Goal: Transaction & Acquisition: Purchase product/service

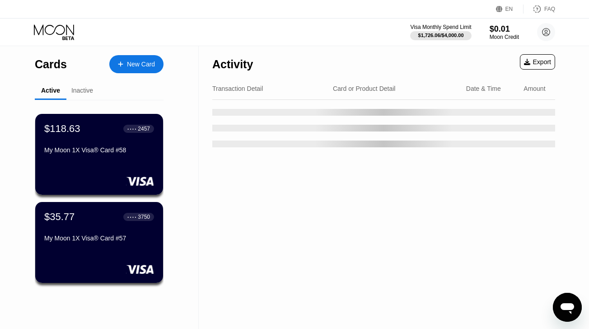
click at [84, 229] on div "$35.77 ● ● ● ● 3750 My Moon 1X Visa® Card #57" at bounding box center [99, 228] width 110 height 34
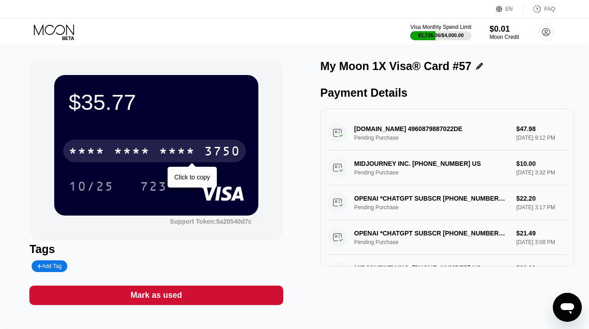
click at [202, 144] on div "* * * * * * * * * * * * 3750" at bounding box center [154, 151] width 182 height 23
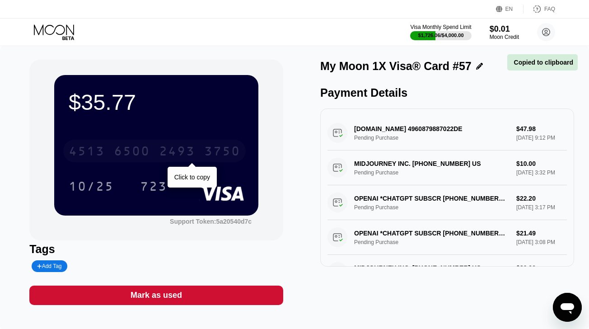
click at [201, 151] on div "4513 6500 2493 3750" at bounding box center [154, 151] width 182 height 23
click at [201, 151] on div "* * * * * * * * * * * * 3750" at bounding box center [154, 151] width 182 height 23
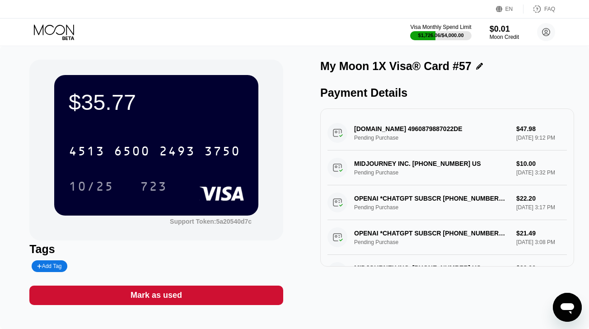
click at [63, 30] on icon at bounding box center [55, 32] width 42 height 16
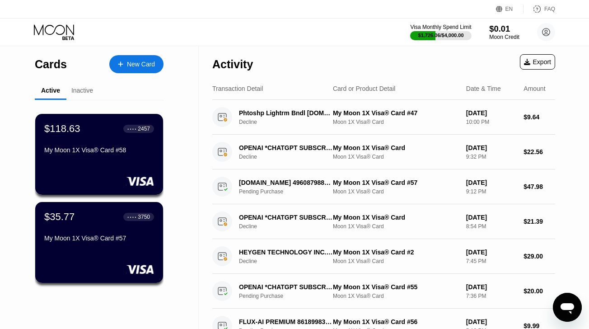
click at [506, 29] on div "$0.01" at bounding box center [504, 28] width 30 height 9
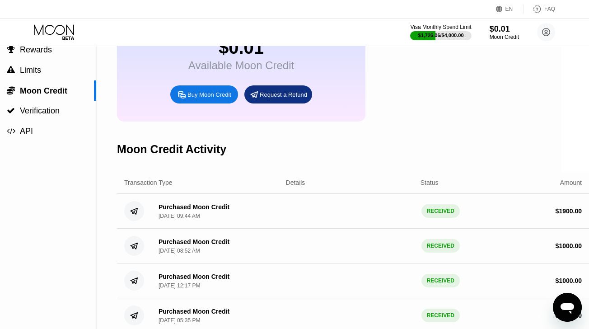
scroll to position [0, 28]
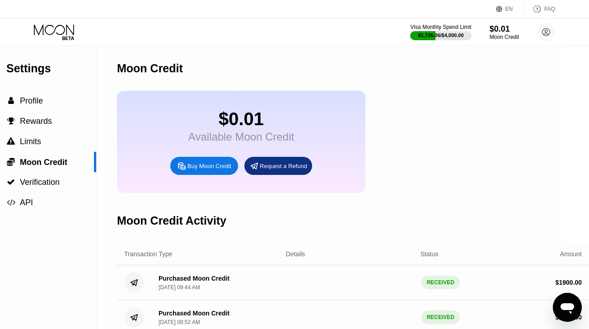
click at [210, 159] on div "Buy Moon Credit" at bounding box center [204, 166] width 68 height 18
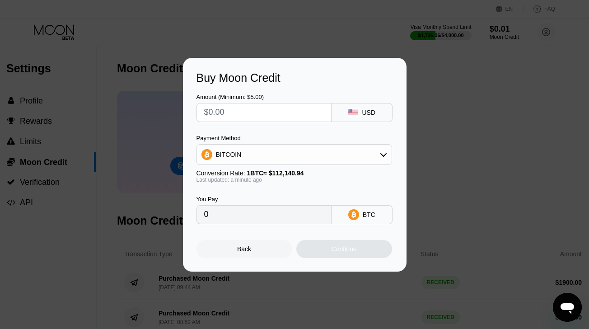
click at [234, 119] on input "text" at bounding box center [264, 112] width 120 height 18
type input "$1"
type input "0.00000892"
type input "$15"
type input "0.00013377"
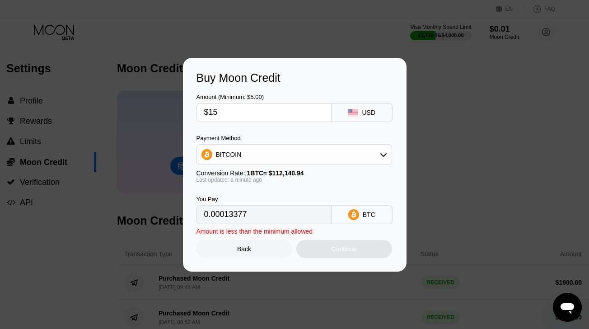
type input "$150"
type input "0.00133761"
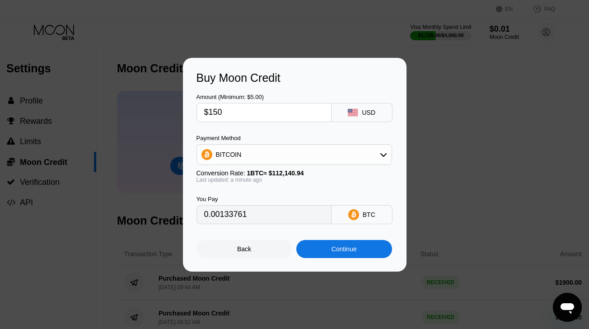
type input "$1500"
type input "0.01337603"
type input "$150"
type input "0.00133761"
type input "$15"
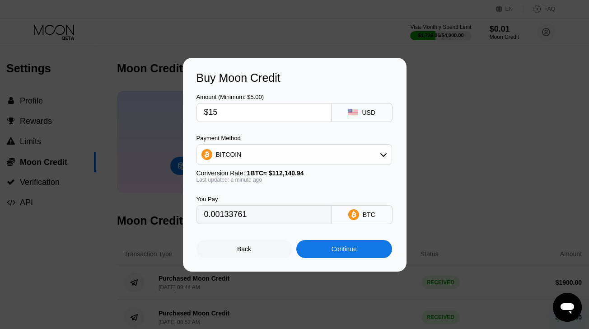
type input "0.00013377"
type input "$1"
type input "0.00000892"
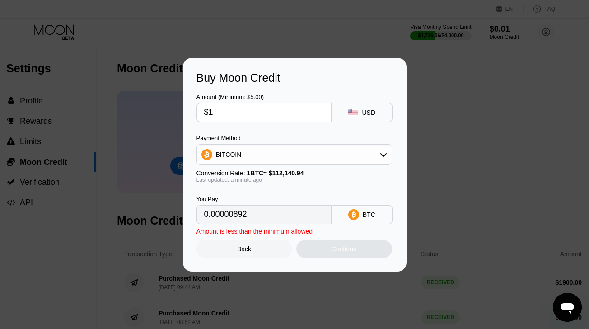
type input "$16"
type input "0.00014268"
type input "$160"
type input "0.00142678"
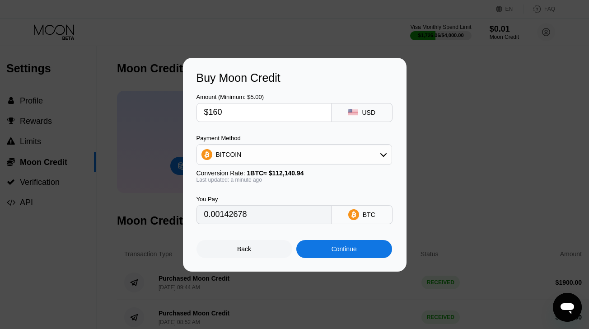
type input "$1600"
type input "0.01426777"
type input "$1600"
click at [274, 145] on div "BITCOIN" at bounding box center [294, 154] width 196 height 21
click at [273, 148] on div "BITCOIN" at bounding box center [294, 154] width 195 height 18
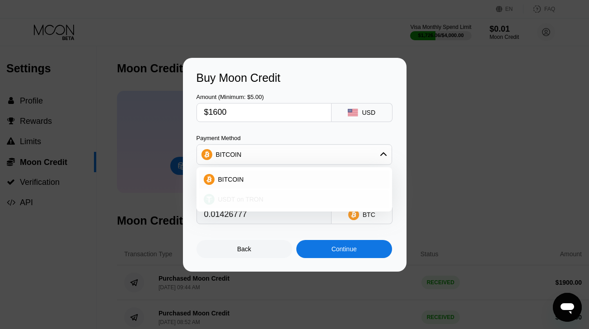
click at [251, 196] on div "USDT on TRON" at bounding box center [294, 199] width 190 height 18
type input "1616.16"
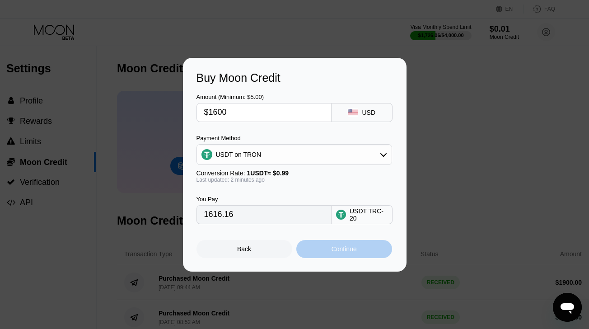
click at [307, 242] on div "Continue" at bounding box center [344, 249] width 96 height 18
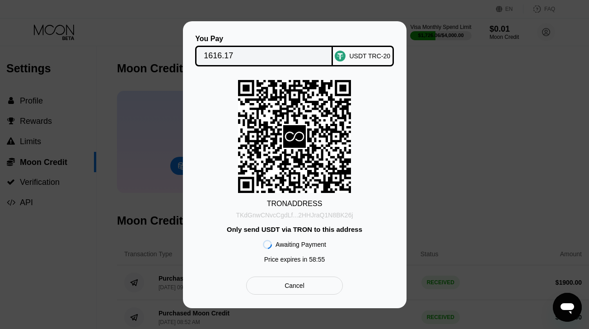
click at [322, 213] on div "TKdGnwCNvcCgdLf...2HHJraQ1N8BK26j" at bounding box center [294, 214] width 117 height 7
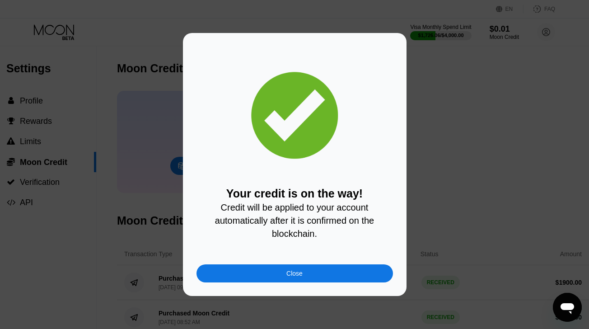
click at [254, 276] on div "Close" at bounding box center [294, 273] width 196 height 18
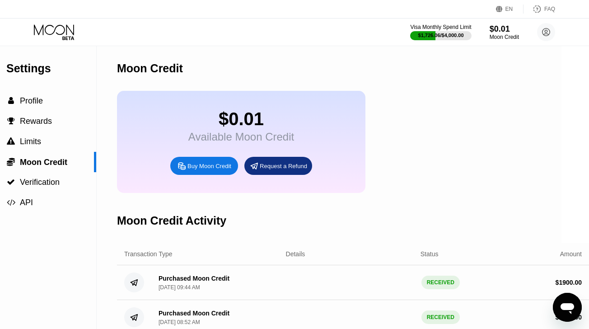
click at [64, 31] on icon at bounding box center [55, 32] width 42 height 16
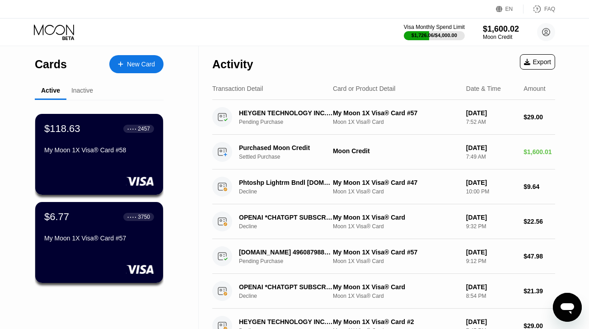
click at [81, 145] on div "$118.63 ● ● ● ● 2457 My Moon 1X Visa® Card #58" at bounding box center [99, 140] width 110 height 34
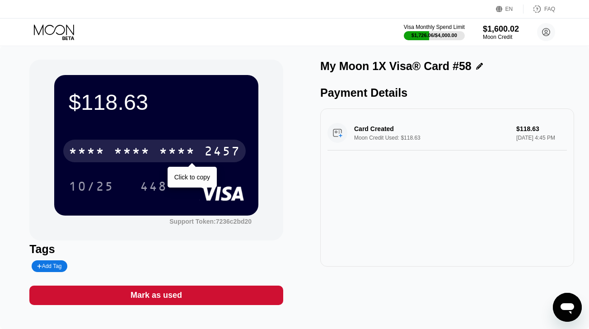
click at [81, 151] on div "* * * *" at bounding box center [87, 152] width 36 height 14
click at [81, 151] on div "4513" at bounding box center [87, 152] width 36 height 14
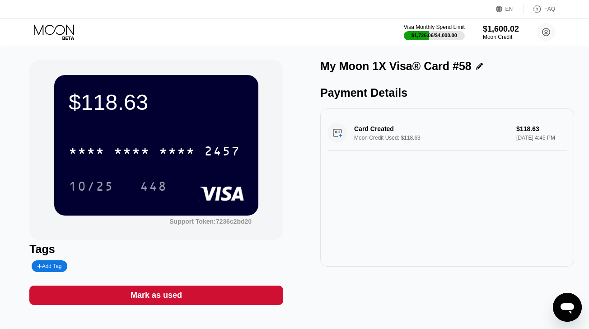
click at [59, 26] on icon at bounding box center [55, 32] width 42 height 16
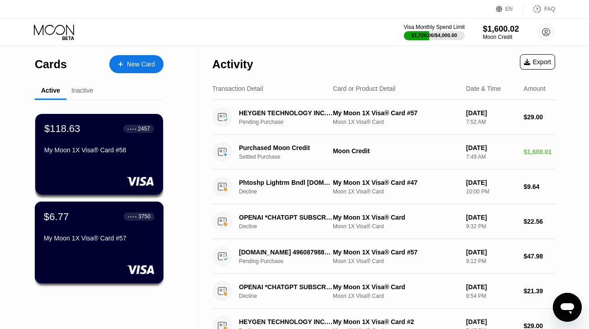
click at [88, 216] on div "$6.77 ● ● ● ● 3750" at bounding box center [99, 216] width 111 height 12
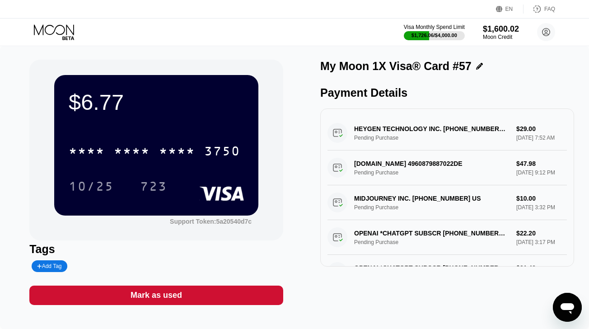
click at [134, 163] on div "* * * * * * * * * * * * 3750" at bounding box center [156, 148] width 175 height 31
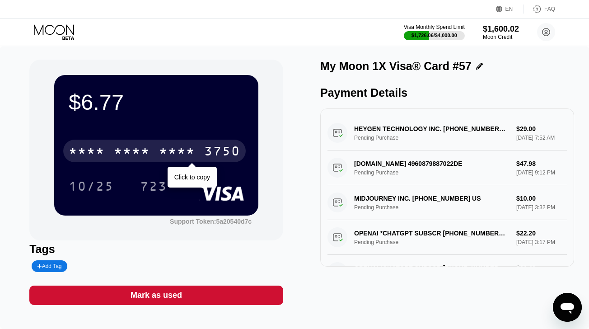
click at [140, 154] on div "* * * *" at bounding box center [132, 152] width 36 height 14
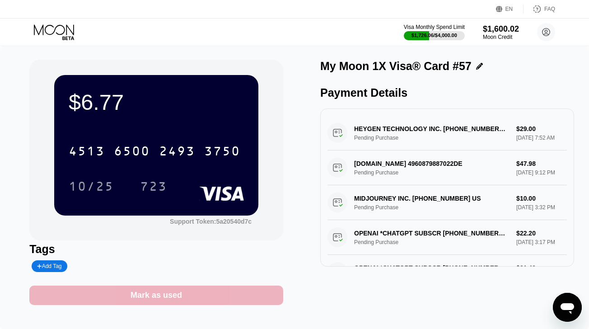
click at [168, 302] on div "Mark as used" at bounding box center [156, 294] width 254 height 19
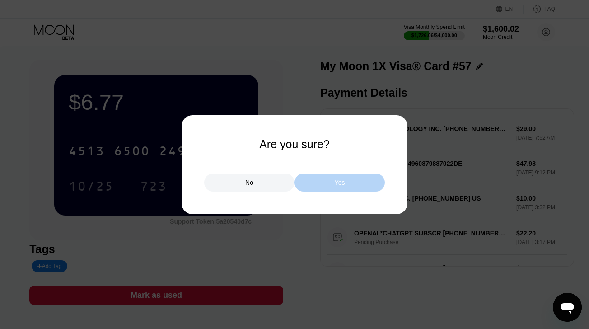
click at [350, 180] on div "Yes" at bounding box center [339, 182] width 90 height 18
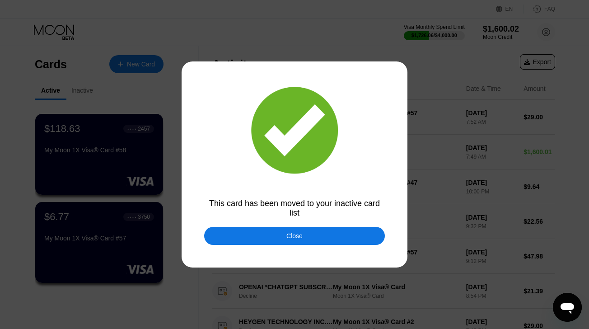
click at [339, 229] on div "Close" at bounding box center [294, 236] width 181 height 18
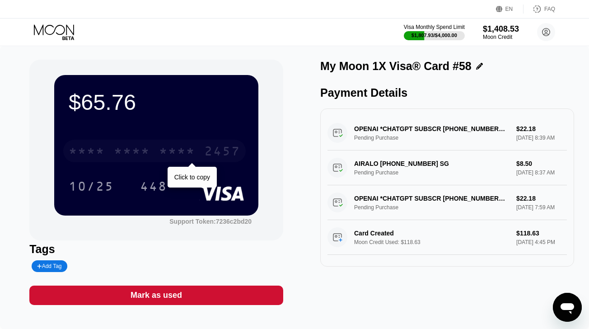
click at [153, 146] on div "* * * * * * * * * * * * 2457" at bounding box center [154, 151] width 182 height 23
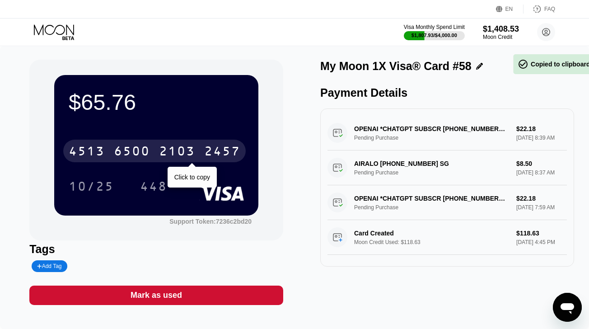
click at [153, 146] on div "[CREDIT_CARD_NUMBER]" at bounding box center [154, 151] width 182 height 23
click at [127, 151] on div "* * * *" at bounding box center [132, 152] width 36 height 14
click at [127, 151] on div "6500" at bounding box center [132, 152] width 36 height 14
click at [127, 151] on div "* * * *" at bounding box center [132, 152] width 36 height 14
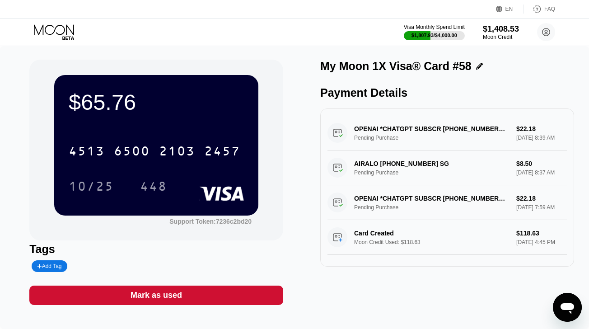
click at [58, 33] on icon at bounding box center [55, 32] width 42 height 16
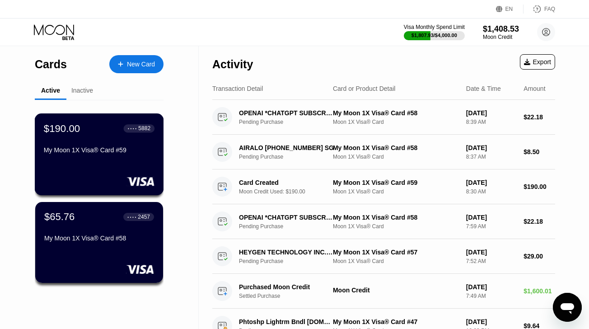
click at [90, 132] on div "$190.00 ● ● ● ● 5882" at bounding box center [99, 128] width 111 height 12
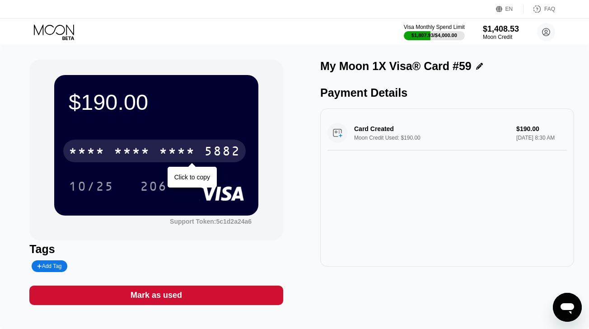
click at [131, 142] on div "* * * * * * * * * * * * 5882" at bounding box center [154, 151] width 182 height 23
click at [131, 142] on div "4513 6500 2895 5882" at bounding box center [154, 151] width 182 height 23
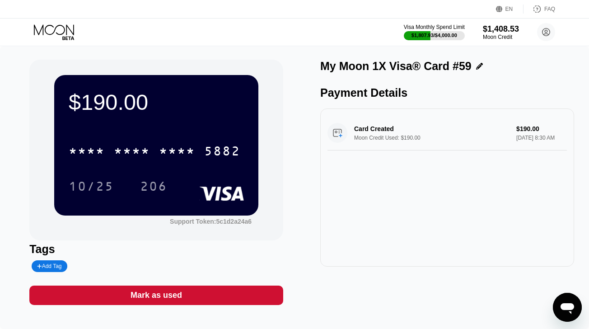
click at [61, 32] on icon at bounding box center [55, 32] width 42 height 16
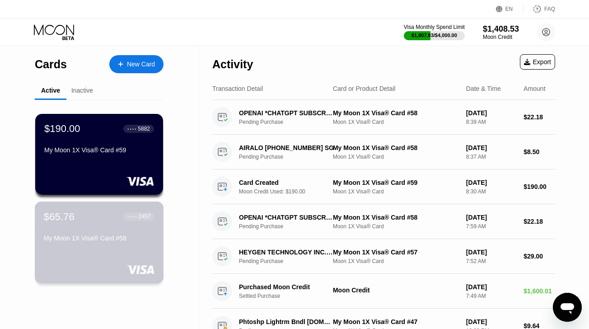
click at [106, 239] on div "My Moon 1X Visa® Card #58" at bounding box center [99, 237] width 111 height 7
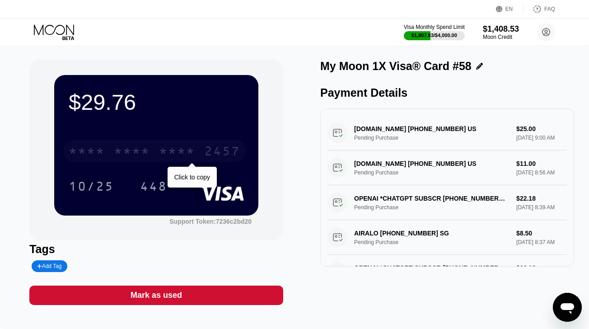
click at [151, 149] on div "* * * * * * * * * * * * 2457" at bounding box center [154, 151] width 182 height 23
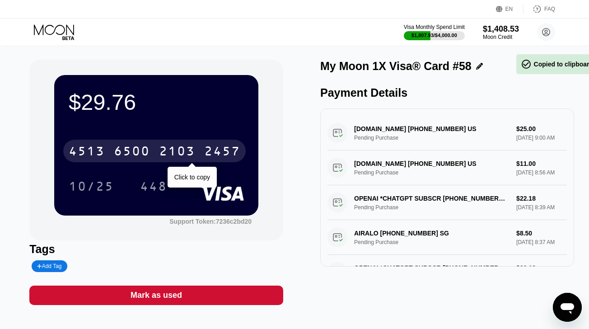
click at [135, 152] on div "6500" at bounding box center [132, 152] width 36 height 14
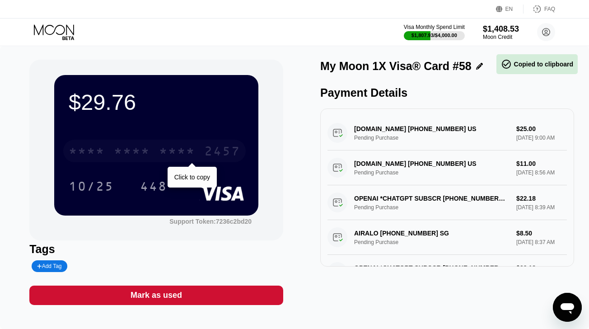
click at [135, 152] on div "* * * *" at bounding box center [132, 152] width 36 height 14
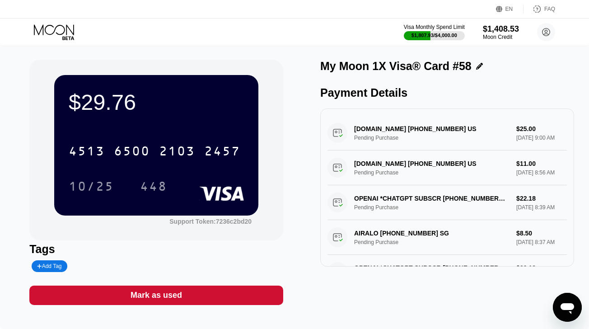
click at [63, 27] on icon at bounding box center [54, 29] width 40 height 10
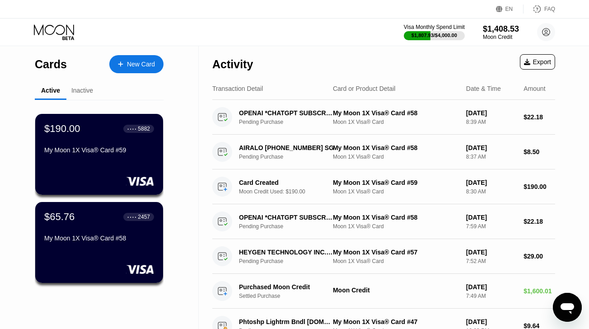
click at [92, 143] on div "$190.00 ● ● ● ● 5882 My Moon 1X Visa® Card #59" at bounding box center [99, 140] width 110 height 34
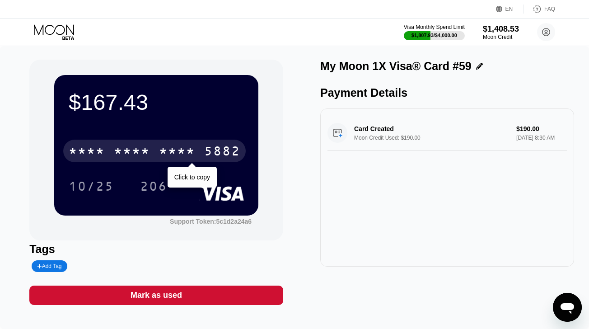
click at [165, 149] on div "* * * *" at bounding box center [177, 152] width 36 height 14
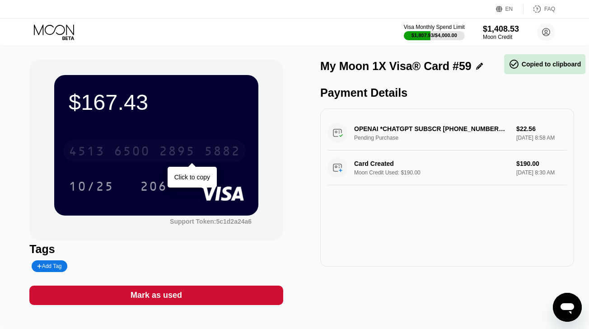
click at [165, 149] on div "2895" at bounding box center [177, 152] width 36 height 14
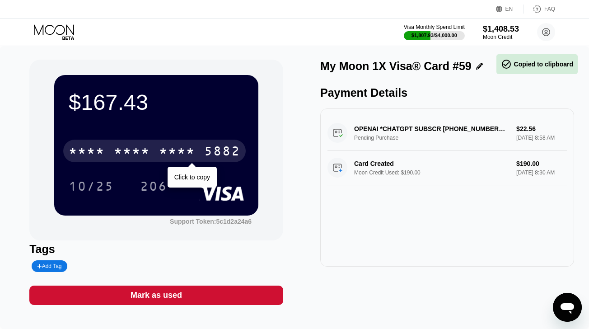
click at [165, 149] on div "* * * *" at bounding box center [177, 152] width 36 height 14
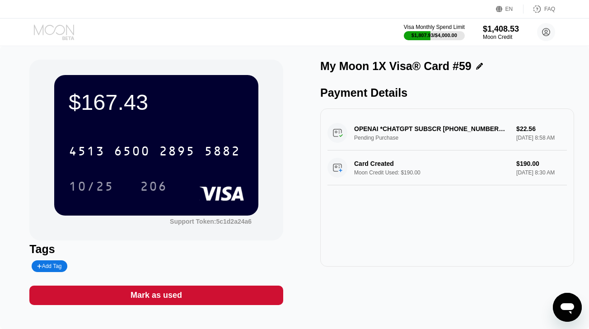
click at [47, 33] on icon at bounding box center [54, 29] width 40 height 10
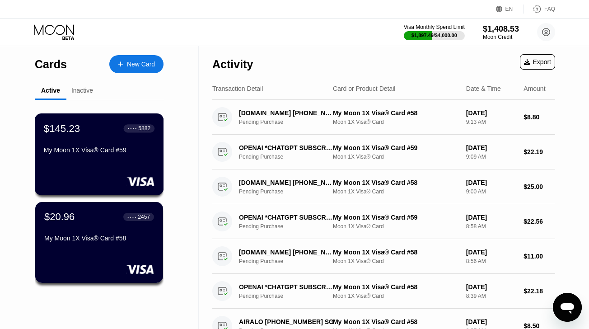
click at [93, 154] on div "My Moon 1X Visa® Card #59" at bounding box center [99, 151] width 111 height 11
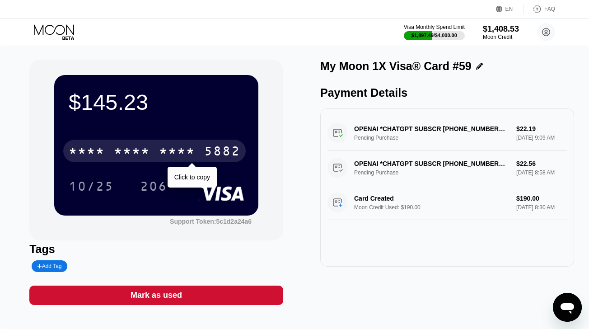
click at [192, 149] on div "* * * *" at bounding box center [177, 152] width 36 height 14
click at [192, 149] on div "2895" at bounding box center [177, 152] width 36 height 14
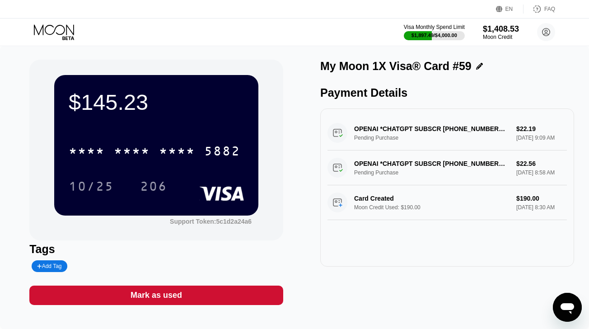
click at [57, 31] on icon at bounding box center [55, 32] width 42 height 16
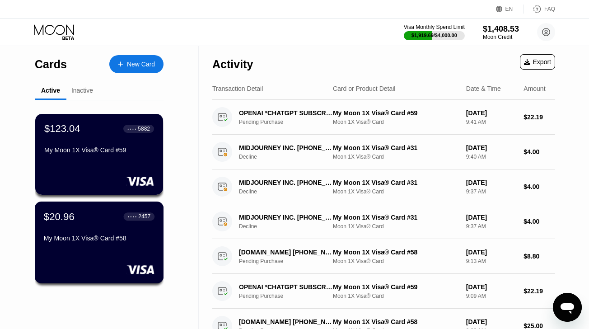
click at [98, 217] on div "$20.96 ● ● ● ● 2457" at bounding box center [99, 216] width 111 height 12
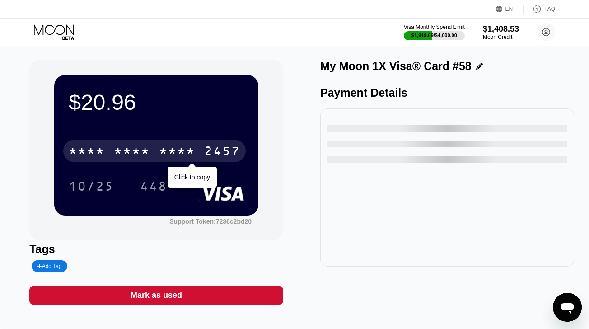
click at [178, 159] on div "* * * *" at bounding box center [177, 152] width 36 height 14
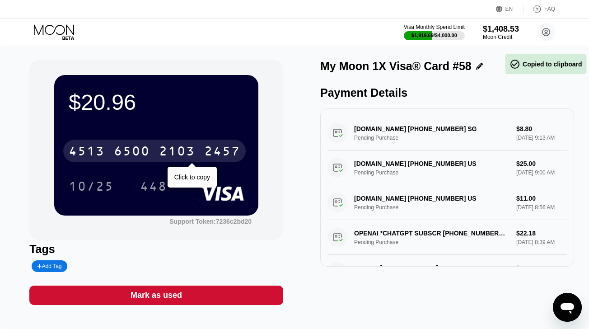
click at [178, 159] on div "2103" at bounding box center [177, 152] width 36 height 14
click at [178, 159] on div "* * * *" at bounding box center [177, 152] width 36 height 14
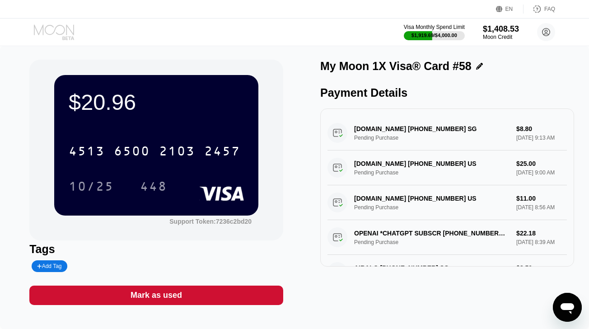
click at [51, 28] on icon at bounding box center [55, 32] width 42 height 16
